Goal: Information Seeking & Learning: Learn about a topic

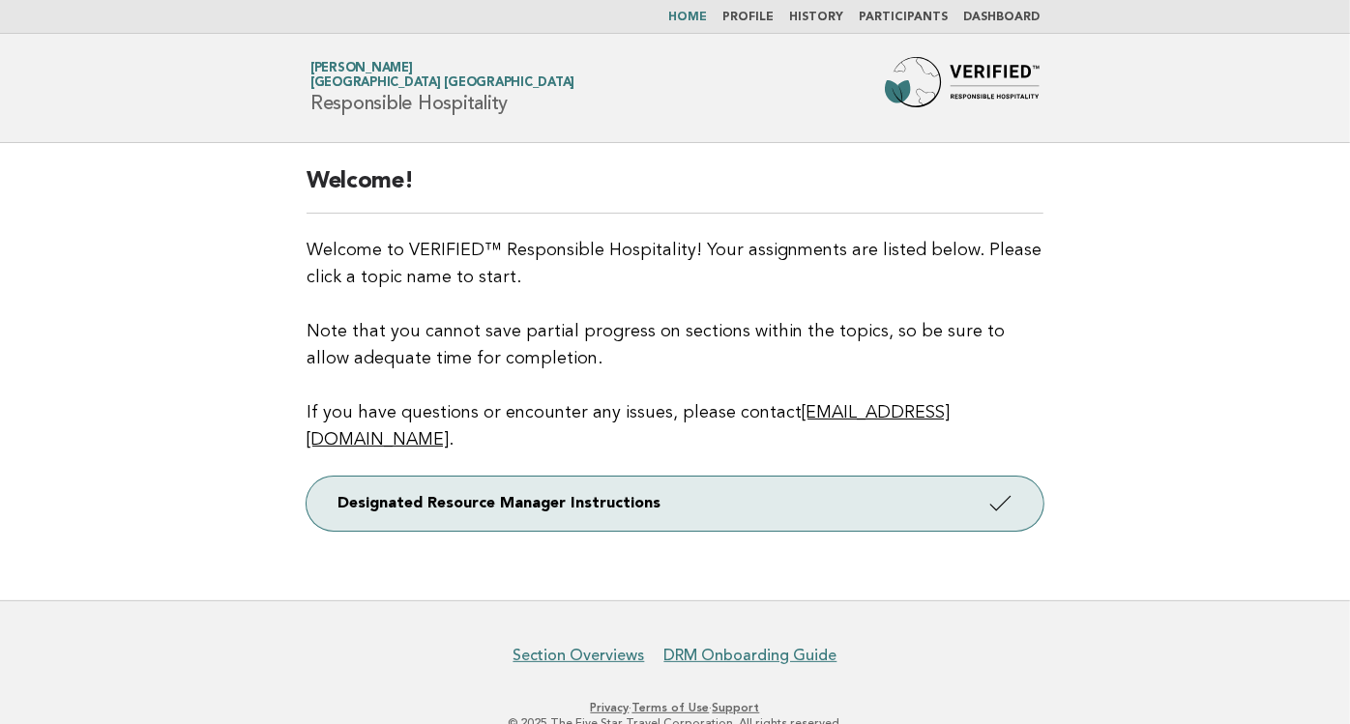
click at [820, 21] on link "History" at bounding box center [816, 18] width 54 height 12
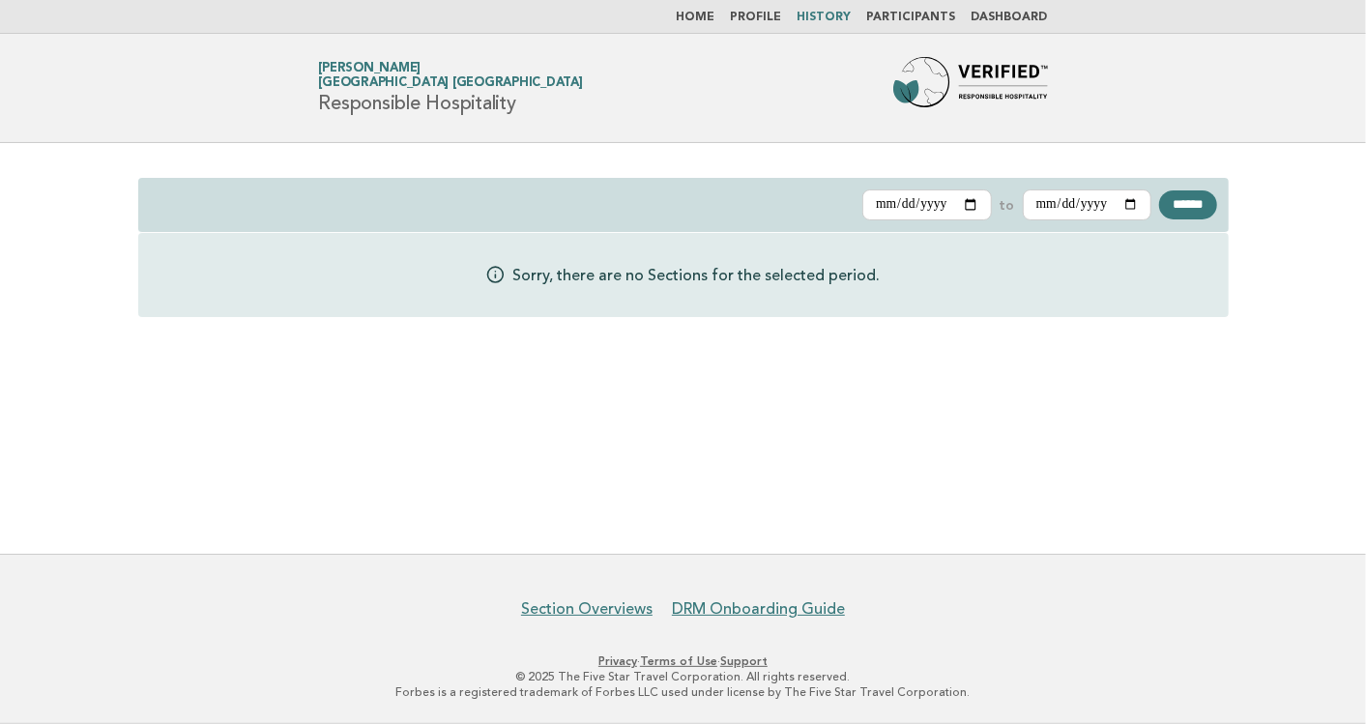
click at [989, 8] on nav "Home Profile History Participants Dashboard" at bounding box center [683, 17] width 1366 height 34
click at [998, 18] on link "Dashboard" at bounding box center [1010, 18] width 76 height 12
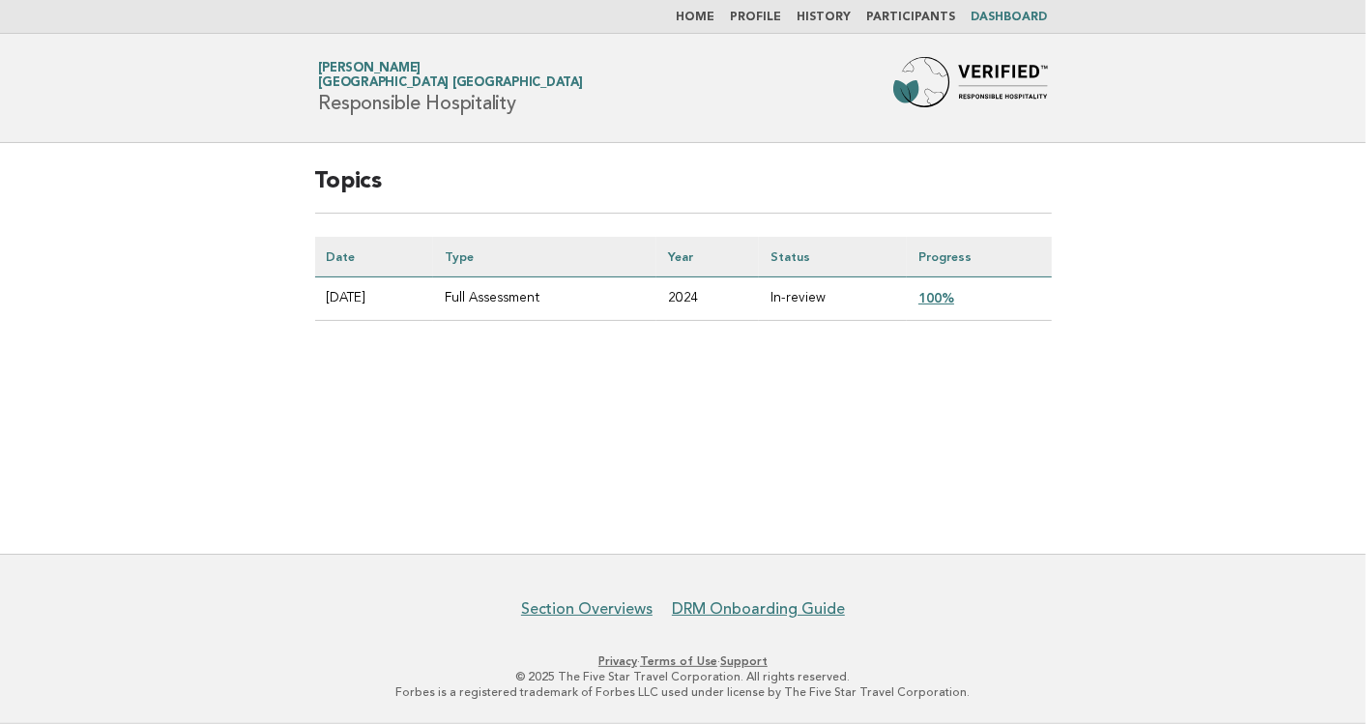
click at [945, 292] on td "100%" at bounding box center [979, 299] width 144 height 44
click at [945, 292] on link "100%" at bounding box center [937, 297] width 36 height 15
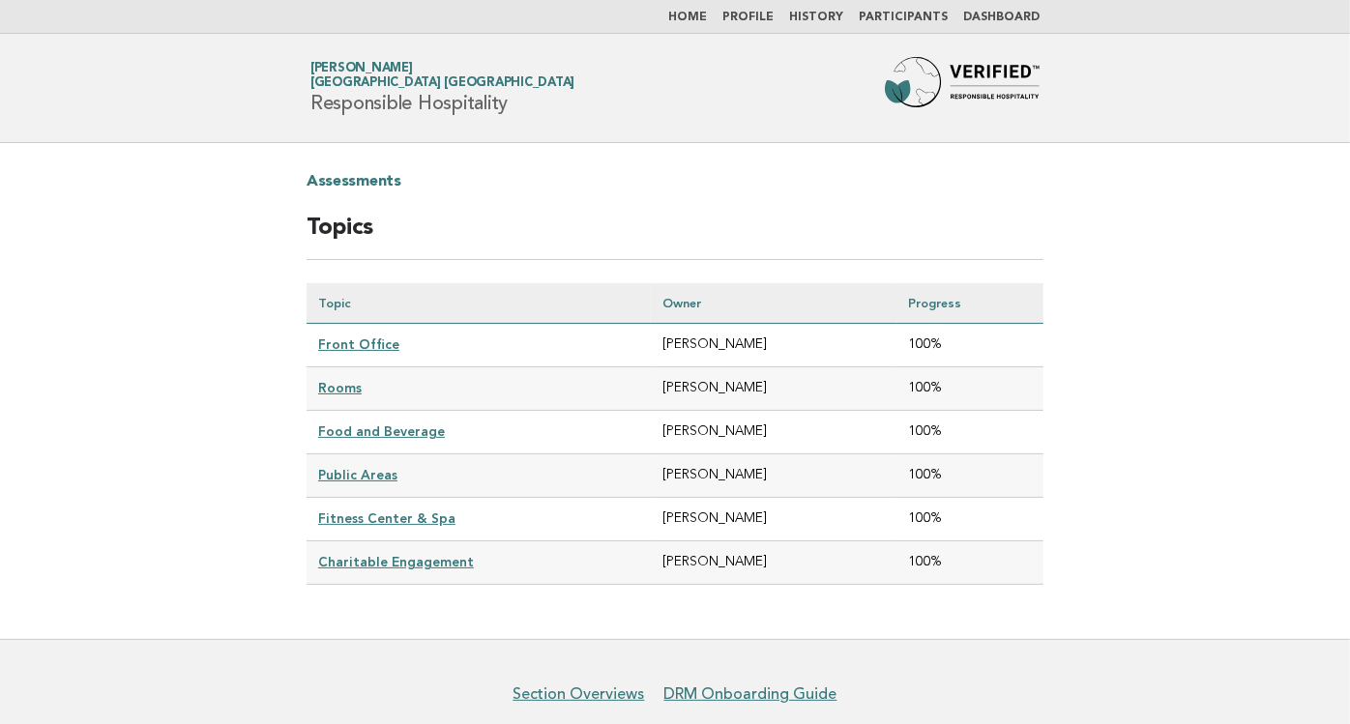
click at [342, 342] on link "Front Office" at bounding box center [358, 343] width 81 height 15
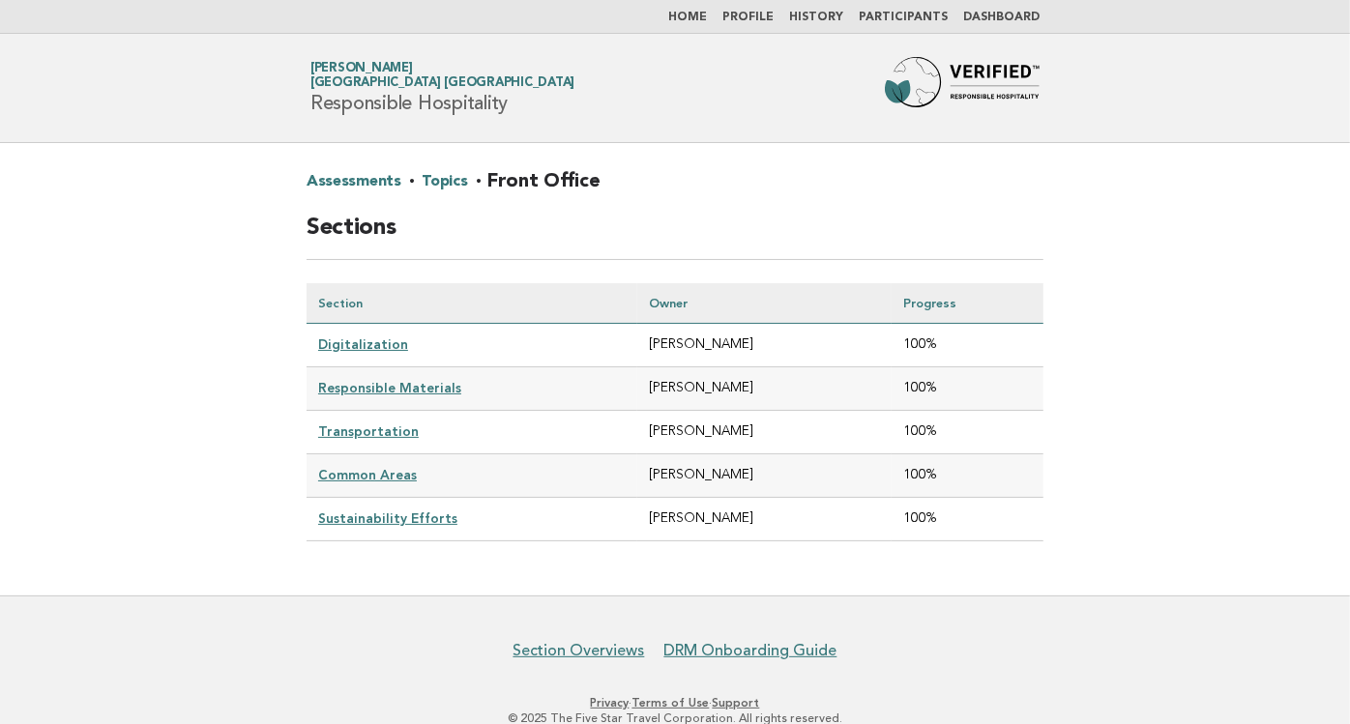
drag, startPoint x: 0, startPoint y: 0, endPoint x: 342, endPoint y: 342, distance: 484.0
click at [342, 342] on link "Digitalization" at bounding box center [363, 343] width 90 height 15
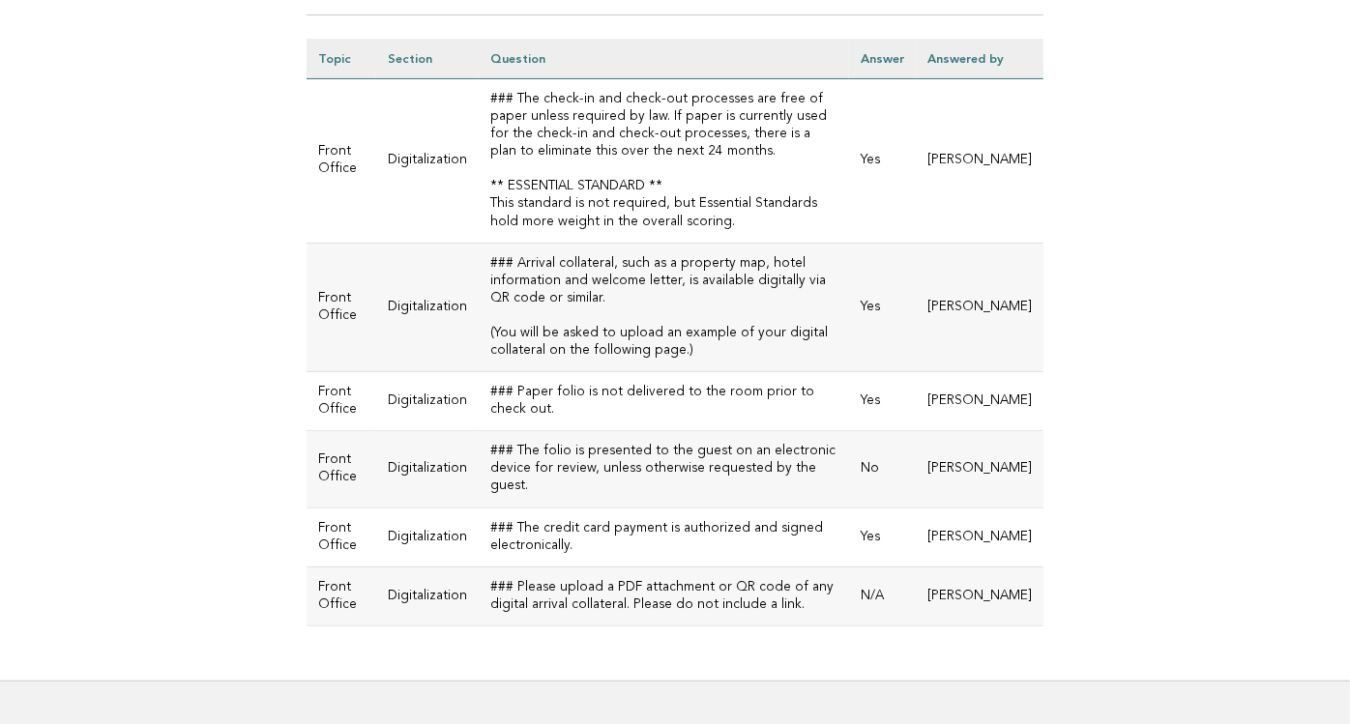
scroll to position [248, 0]
